Goal: Find specific page/section: Find specific page/section

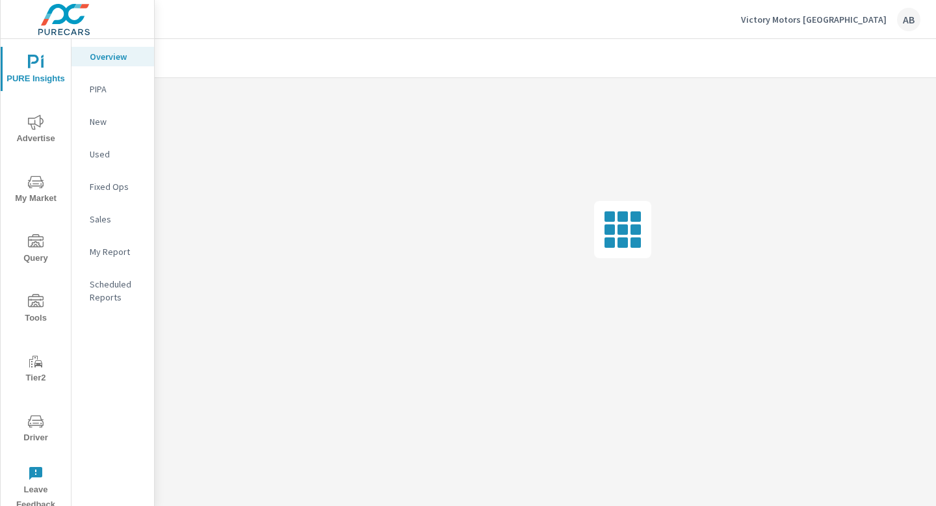
click at [34, 428] on span "Driver" at bounding box center [36, 429] width 62 height 32
click at [33, 432] on span "Driver" at bounding box center [36, 429] width 62 height 32
click at [35, 432] on span "Driver" at bounding box center [36, 429] width 62 height 32
click at [31, 426] on icon "nav menu" at bounding box center [36, 421] width 16 height 12
